Goal: Navigation & Orientation: Understand site structure

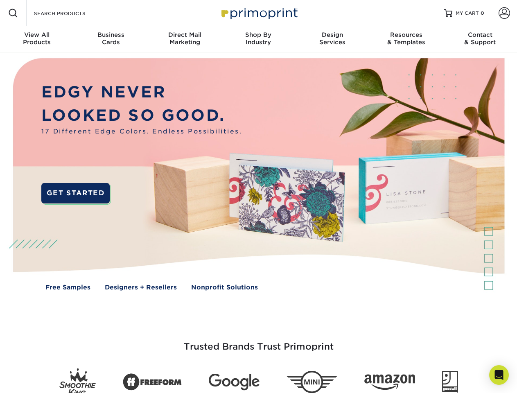
click at [258, 196] on img at bounding box center [258, 180] width 512 height 256
click at [13, 13] on span at bounding box center [13, 13] width 10 height 10
click at [504, 13] on span at bounding box center [503, 12] width 11 height 11
click at [37, 39] on div "View All Products" at bounding box center [37, 38] width 74 height 15
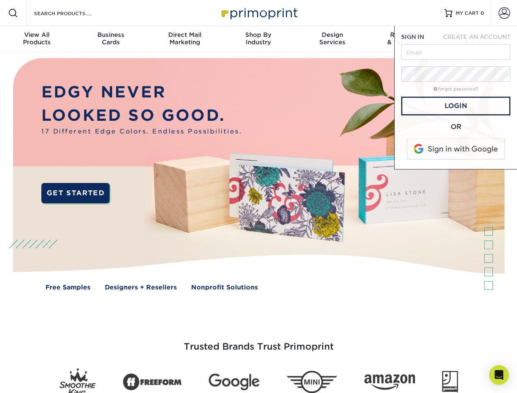
click at [111, 39] on div "Business Cards" at bounding box center [111, 38] width 74 height 15
click at [185, 39] on div "Direct Mail Marketing" at bounding box center [185, 38] width 74 height 15
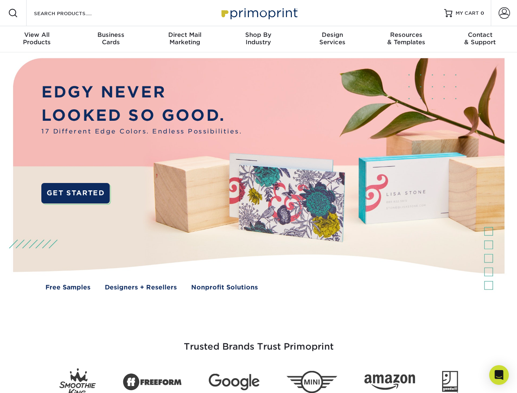
click at [258, 39] on div "Shop By Industry" at bounding box center [258, 38] width 74 height 15
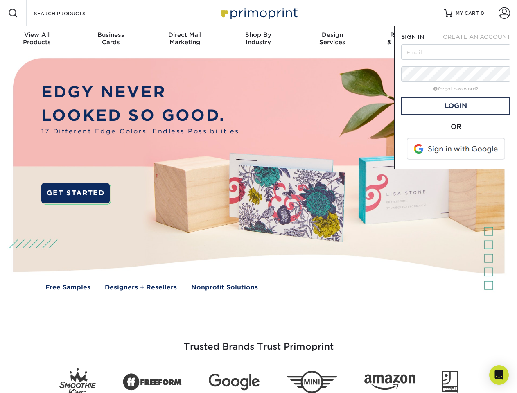
click at [332, 39] on div "Design Services" at bounding box center [332, 38] width 74 height 15
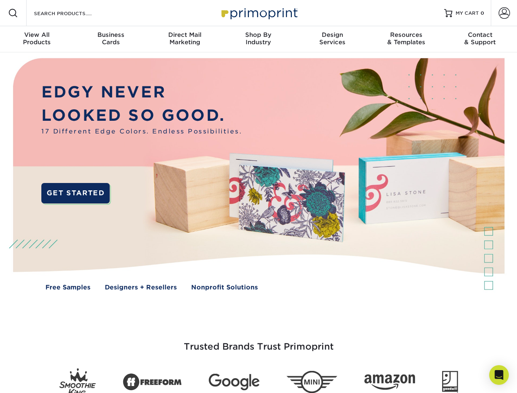
click at [406, 39] on span "SIGN IN" at bounding box center [412, 37] width 23 height 7
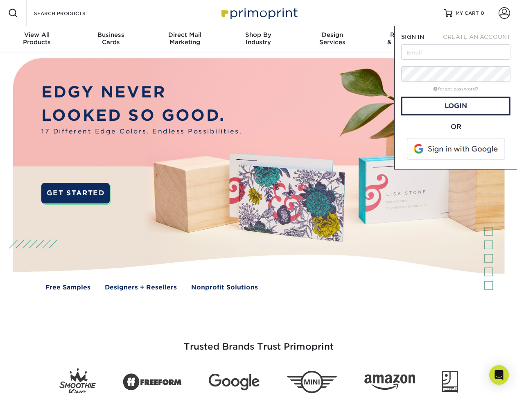
click at [480, 39] on div "Contact & Support" at bounding box center [480, 38] width 74 height 15
